Goal: Task Accomplishment & Management: Use online tool/utility

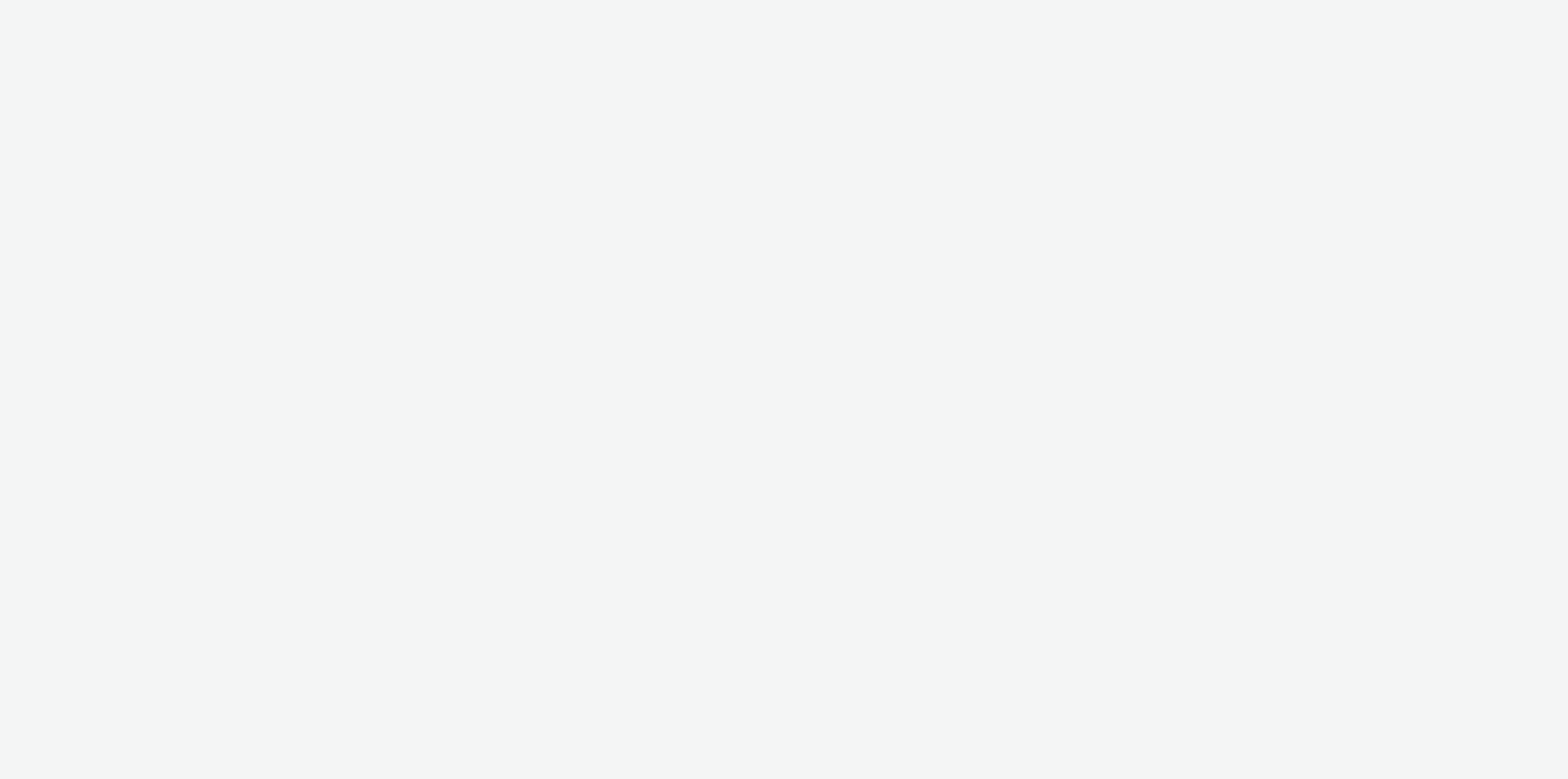
select select "79162ed7-0017-4339-93b0-3399b708648f"
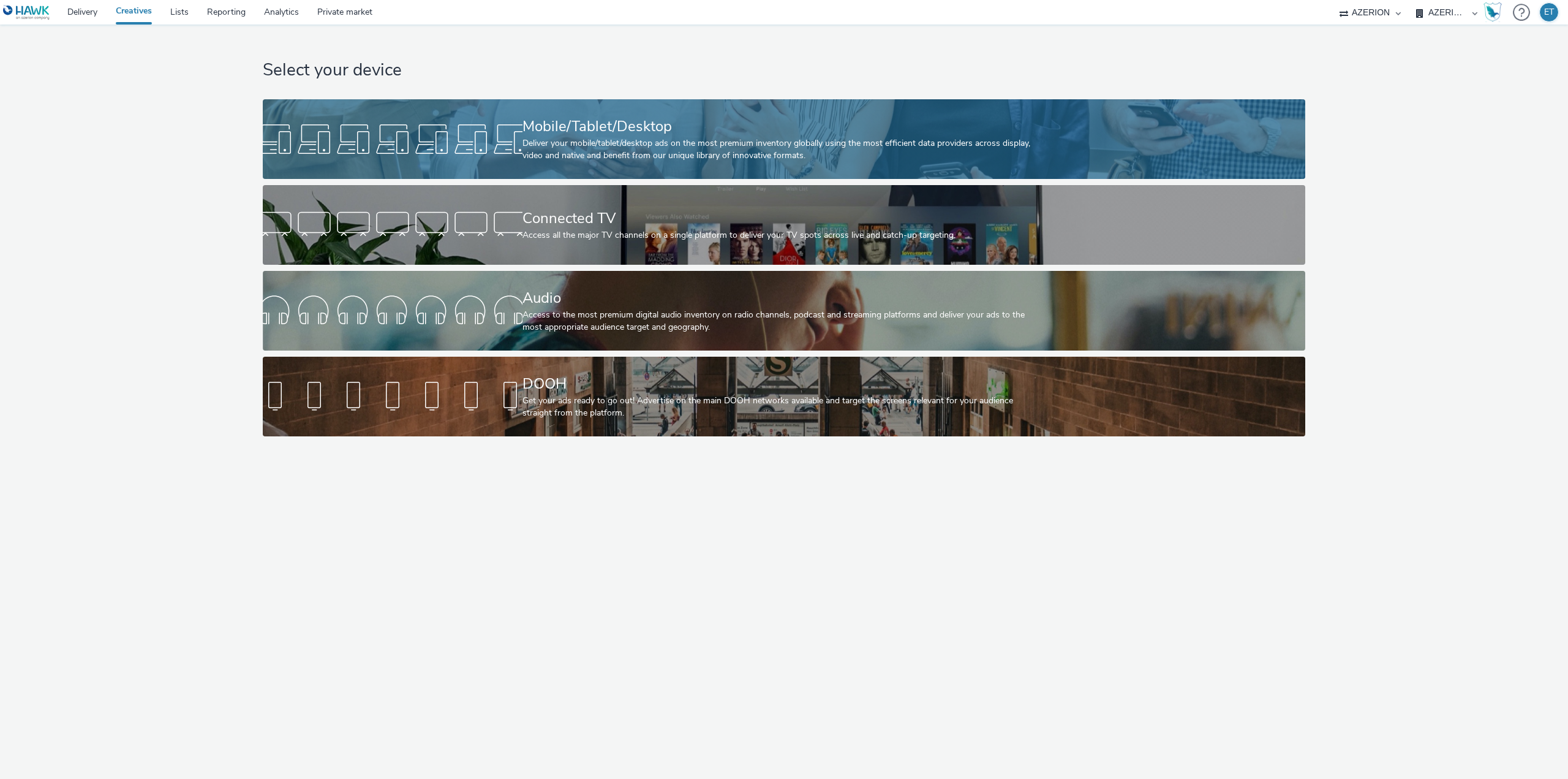
click at [499, 133] on div at bounding box center [392, 138] width 259 height 39
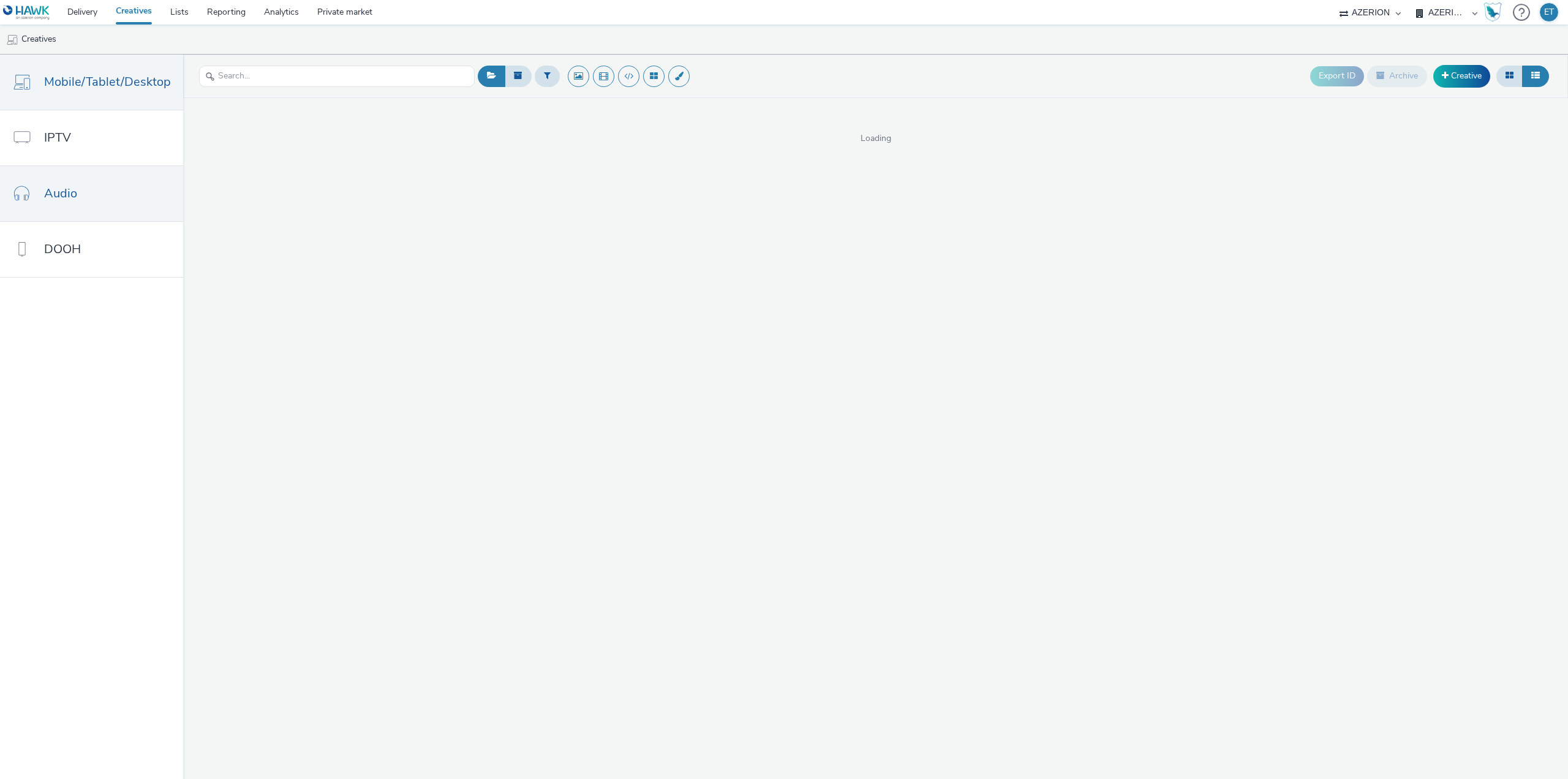
click at [68, 204] on link "Audio" at bounding box center [92, 194] width 183 height 55
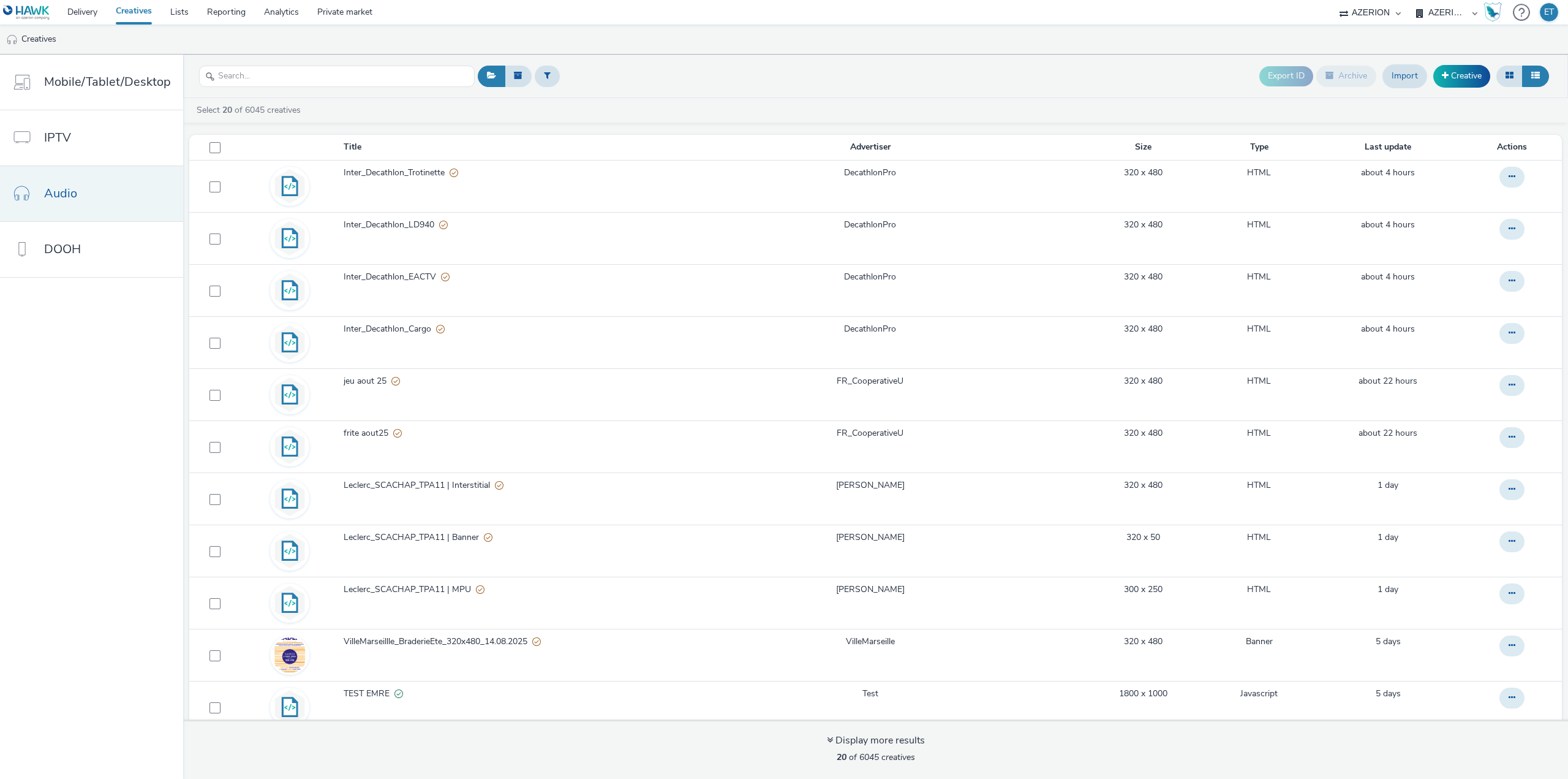
click at [59, 190] on span "Audio" at bounding box center [61, 193] width 33 height 18
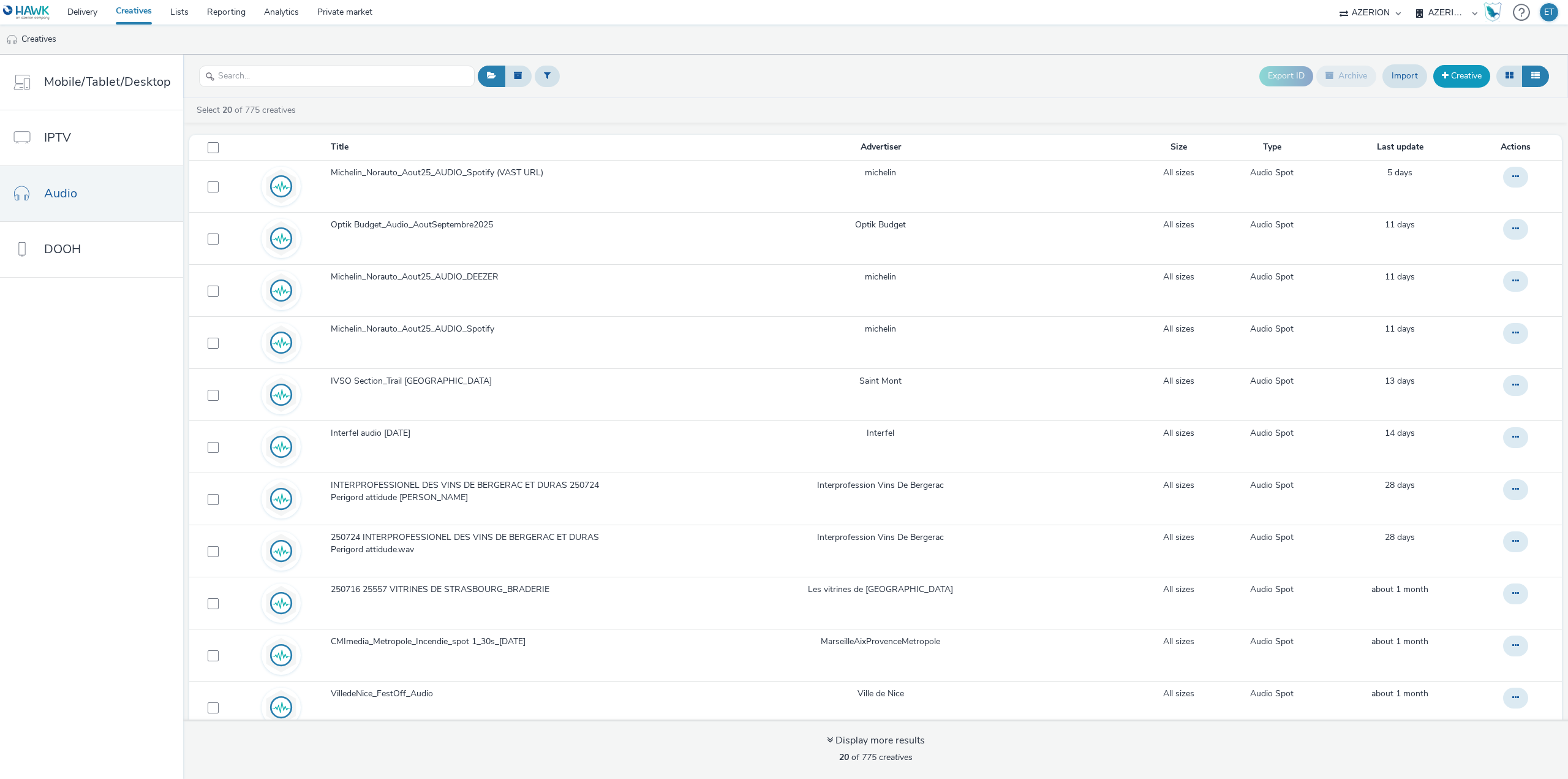
click at [1472, 82] on link "Creative" at bounding box center [1462, 76] width 57 height 22
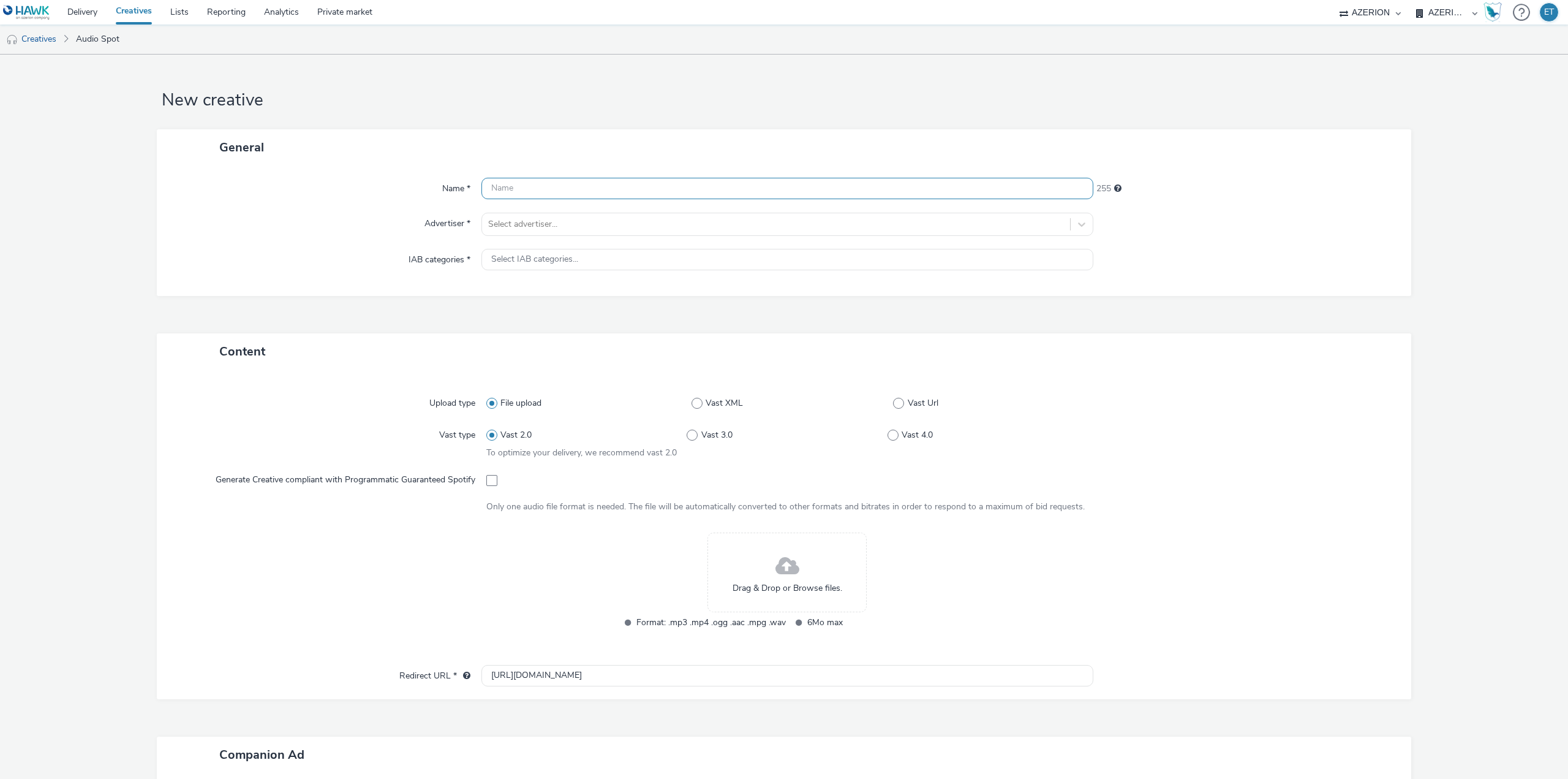
click at [619, 180] on input "text" at bounding box center [787, 188] width 612 height 22
paste input "BRASSERIE LOCORNE_FETE DE LA BIERE V2_19.08.2025"
type input "BRASSERIE LOCORNE_FETE DE LA BIERE V2_19.08.2025"
click at [629, 229] on div at bounding box center [776, 224] width 576 height 15
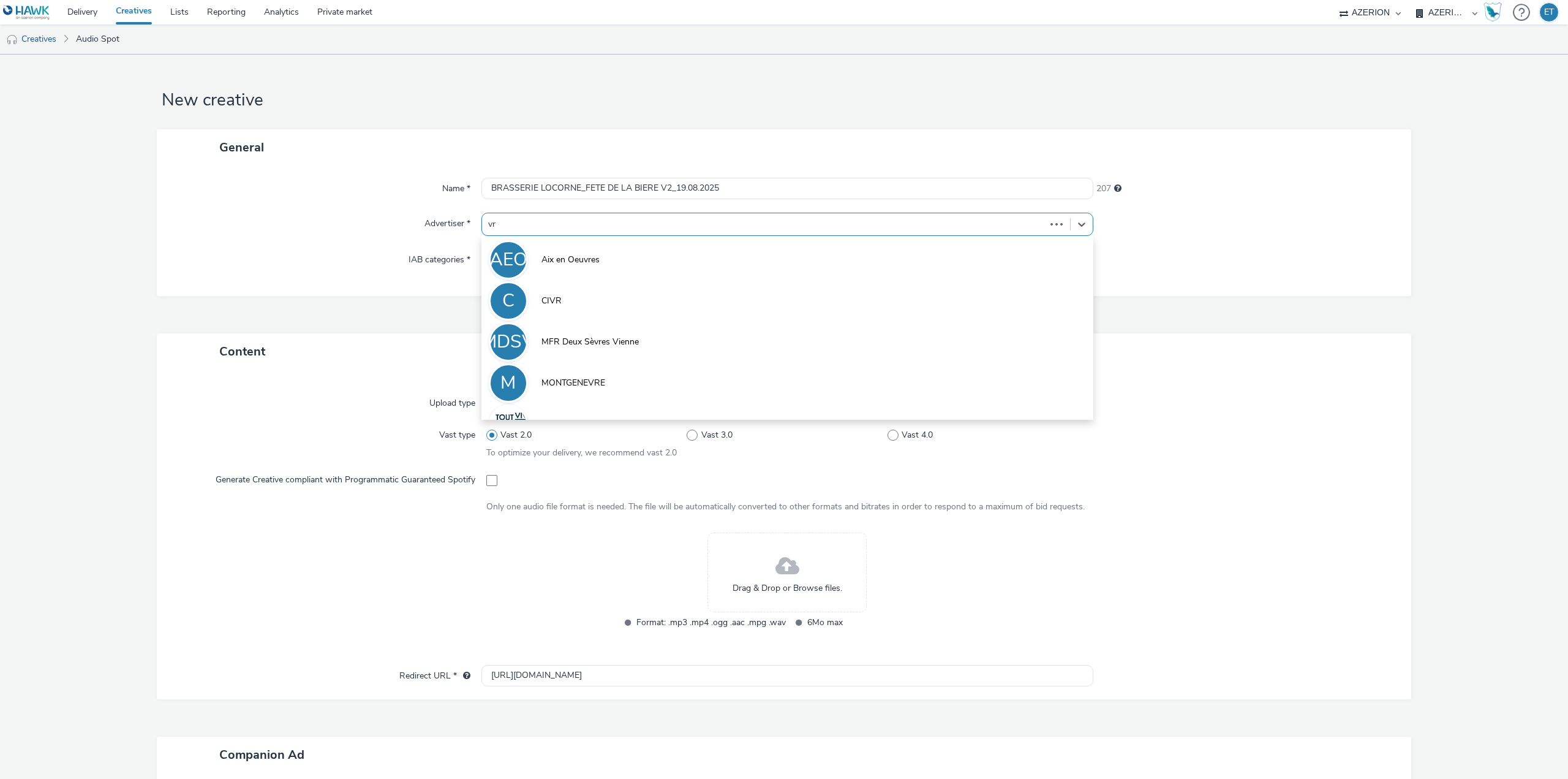
type input "v"
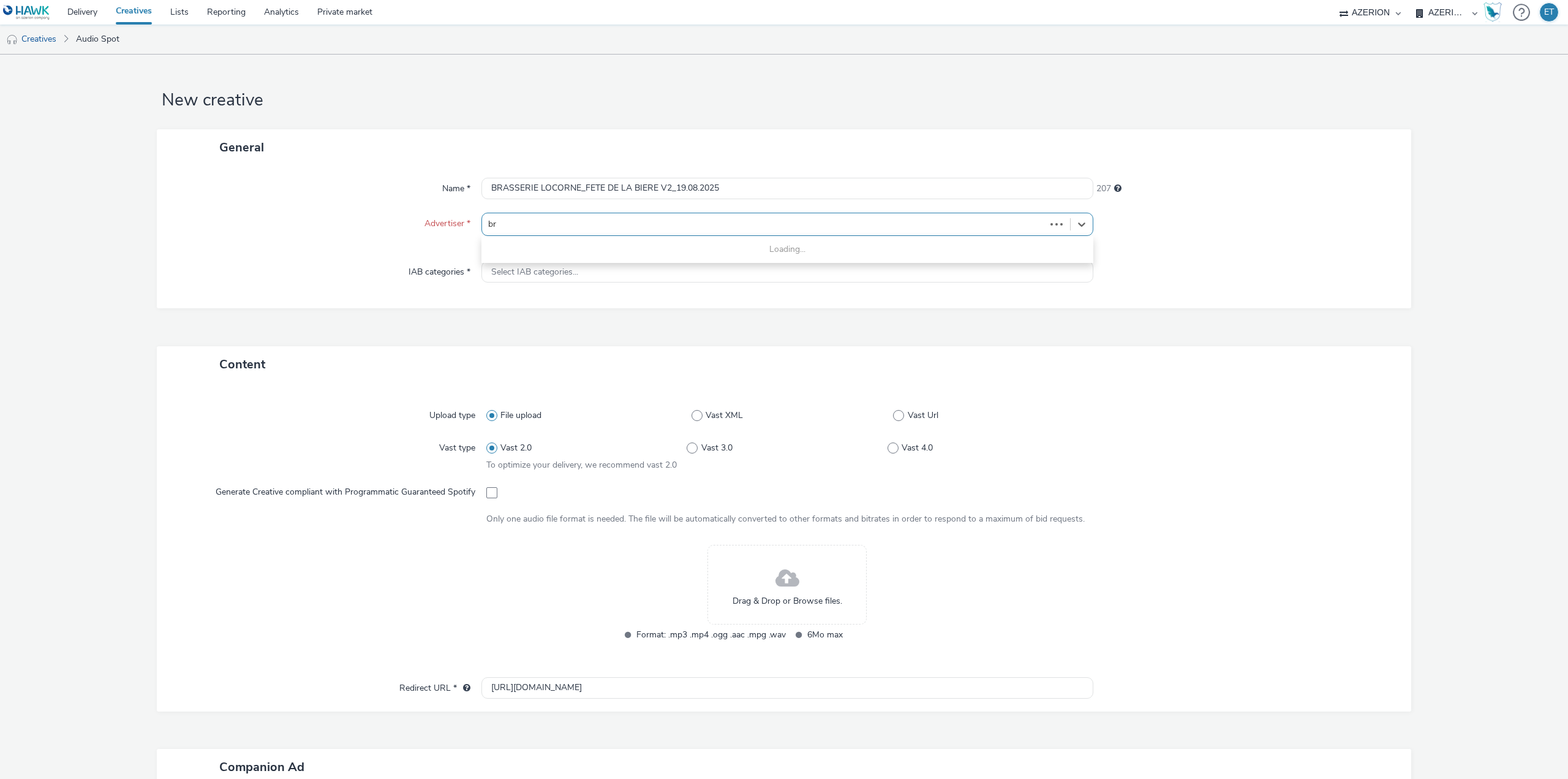
type input "bra"
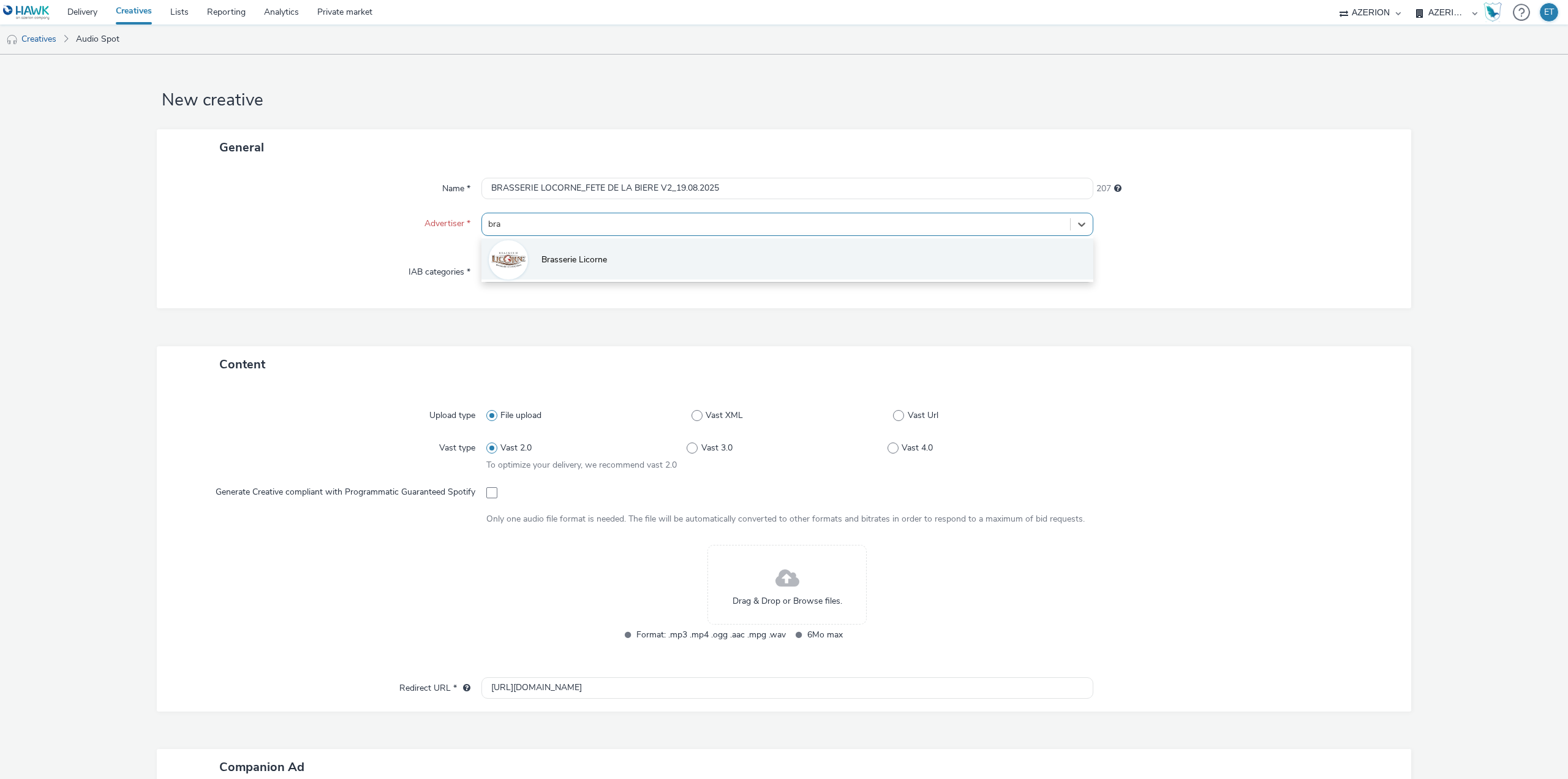
click at [581, 256] on span "Brasserie Licorne" at bounding box center [574, 259] width 66 height 12
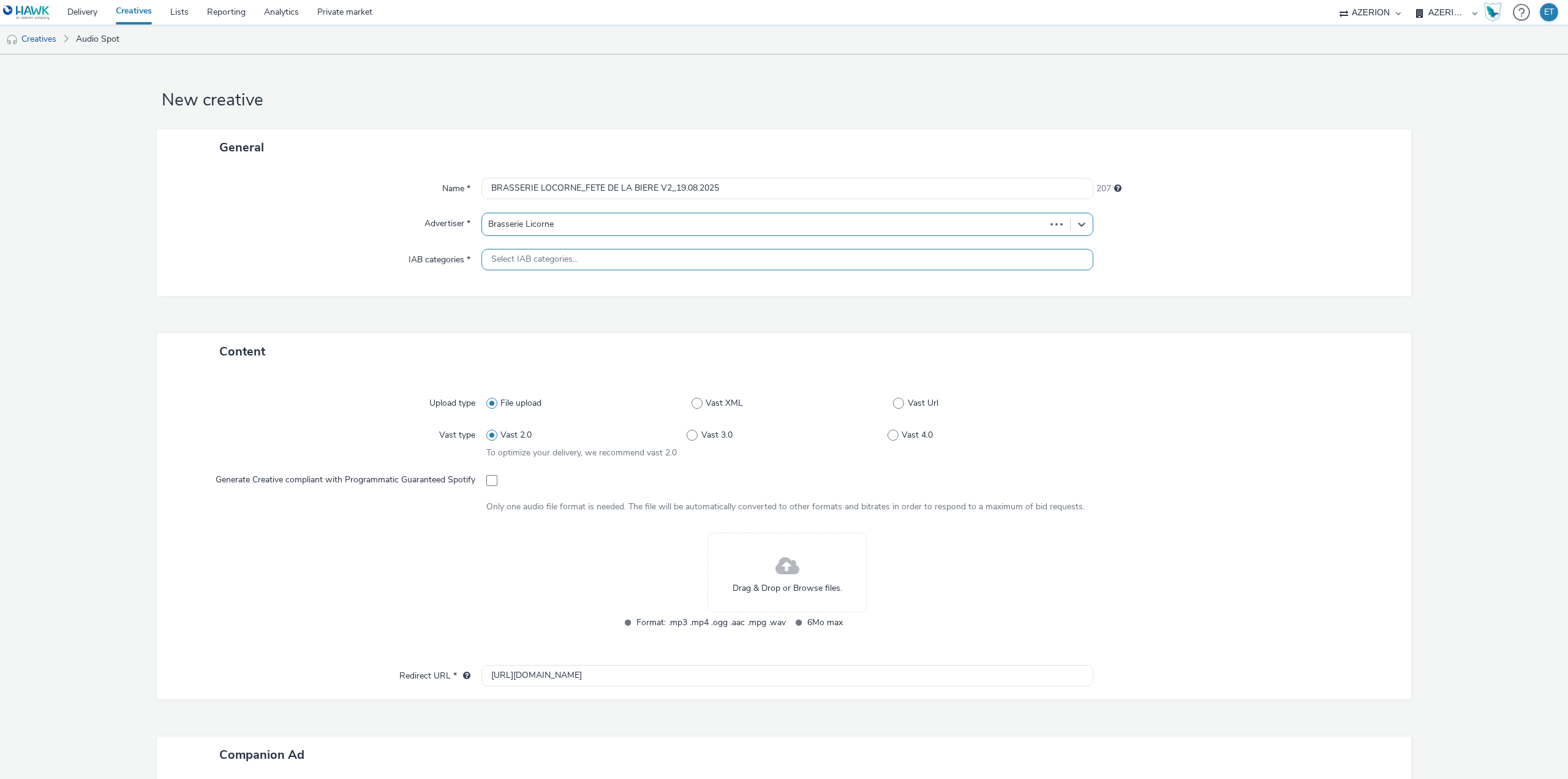
type input "[URL][DOMAIN_NAME]"
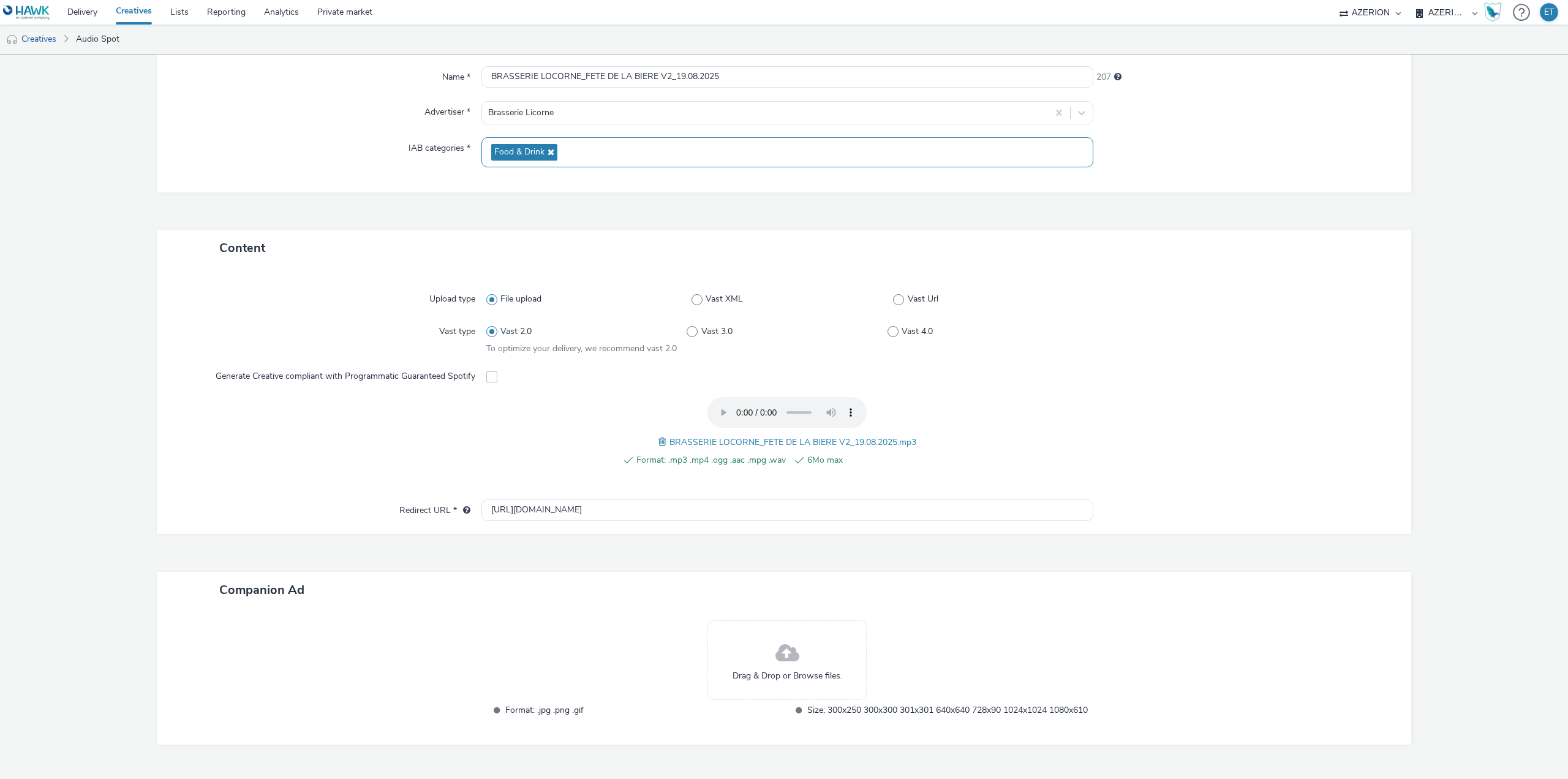
scroll to position [161, 0]
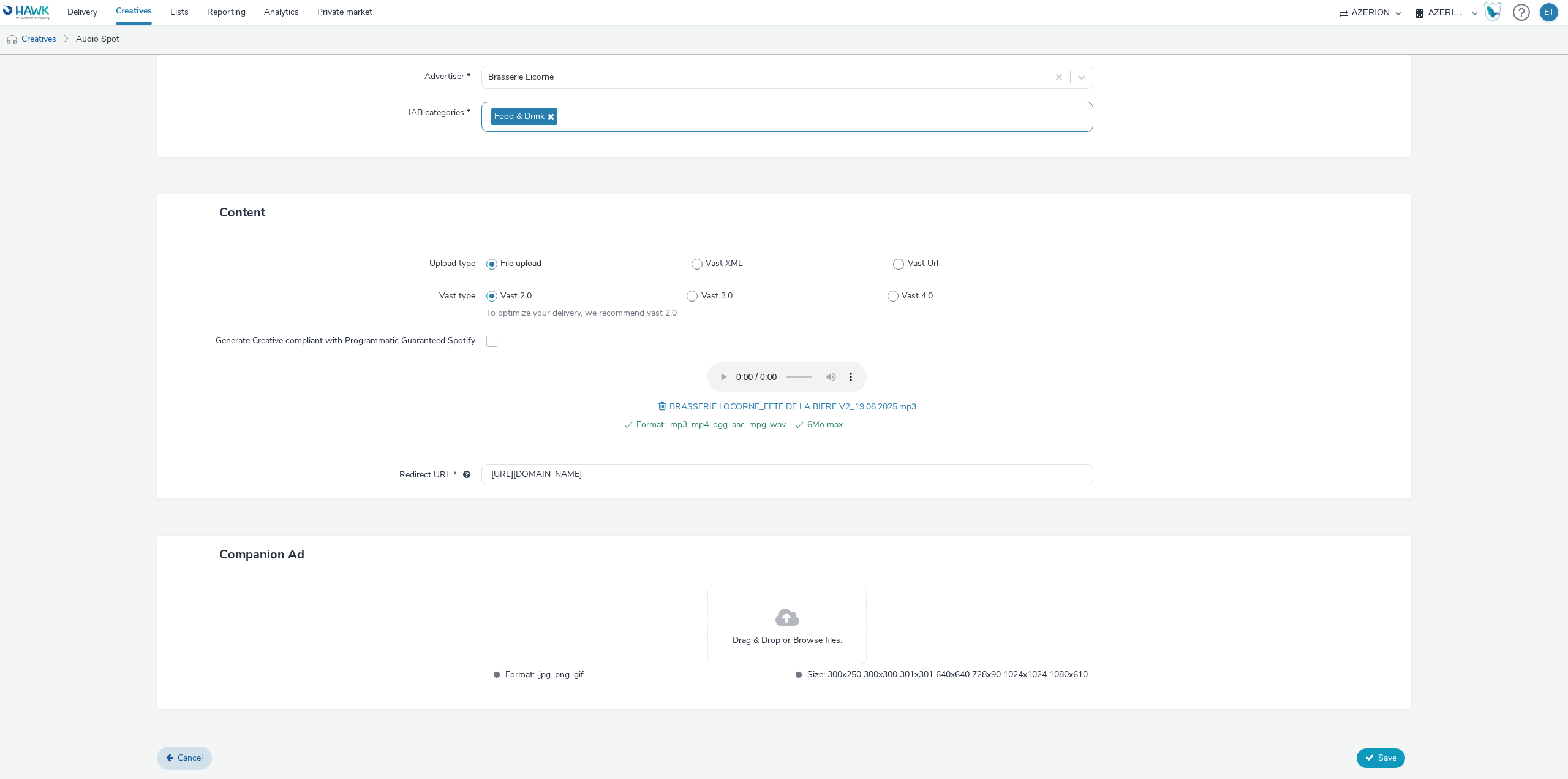
click at [1382, 757] on span "Save" at bounding box center [1386, 757] width 18 height 11
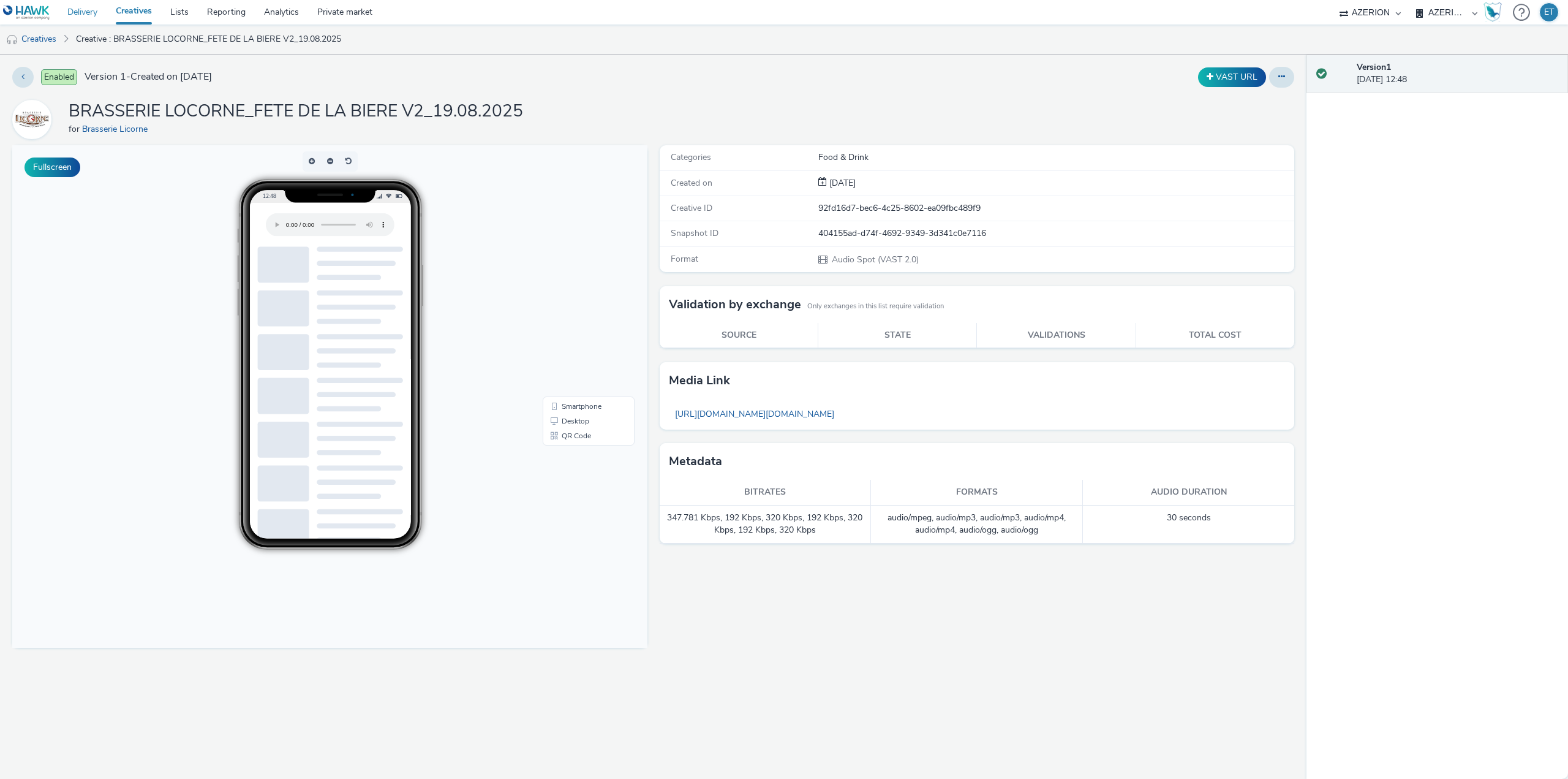
click at [92, 13] on link "Delivery" at bounding box center [82, 12] width 48 height 24
